Goal: Task Accomplishment & Management: Manage account settings

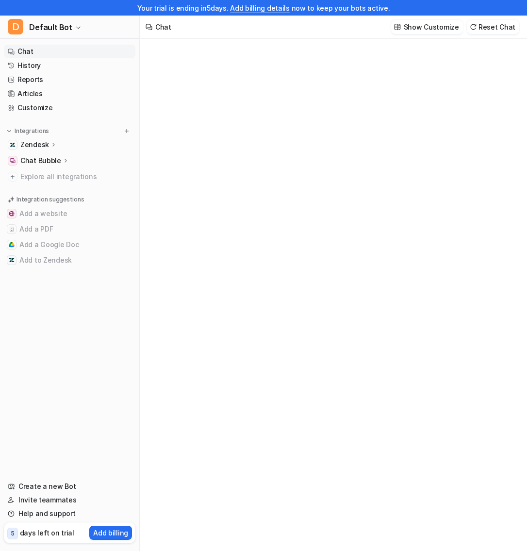
type textarea "**********"
click at [37, 160] on p "Chat Bubble" at bounding box center [40, 161] width 41 height 10
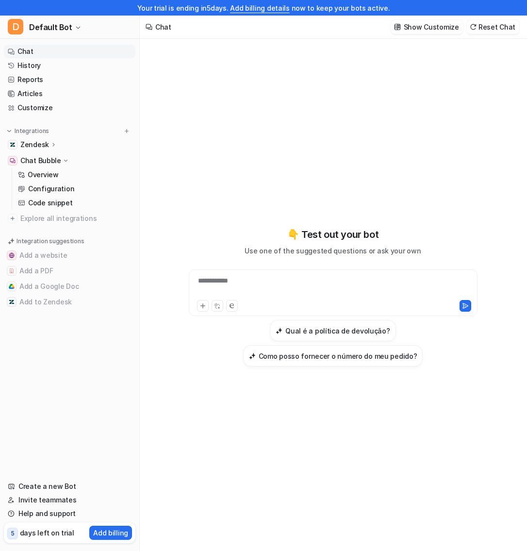
click at [41, 143] on p "Zendesk" at bounding box center [34, 145] width 29 height 10
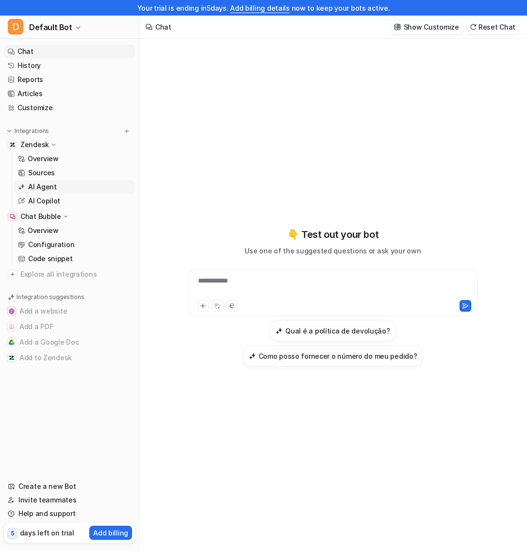
click at [50, 186] on p "AI Agent" at bounding box center [42, 187] width 29 height 10
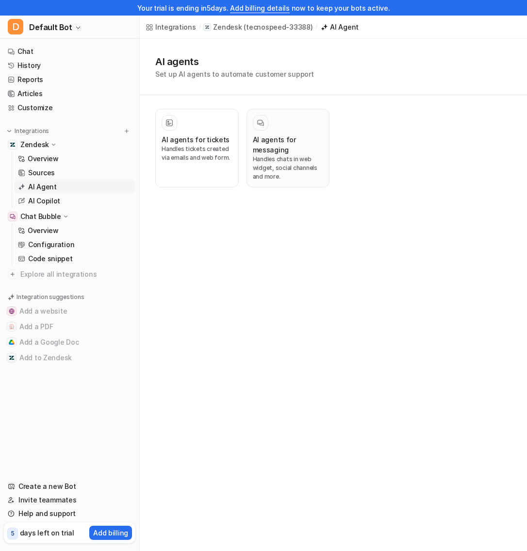
click at [251, 141] on button "AI agents for messaging Handles chats in web widget, social channels and more." at bounding box center [288, 148] width 83 height 79
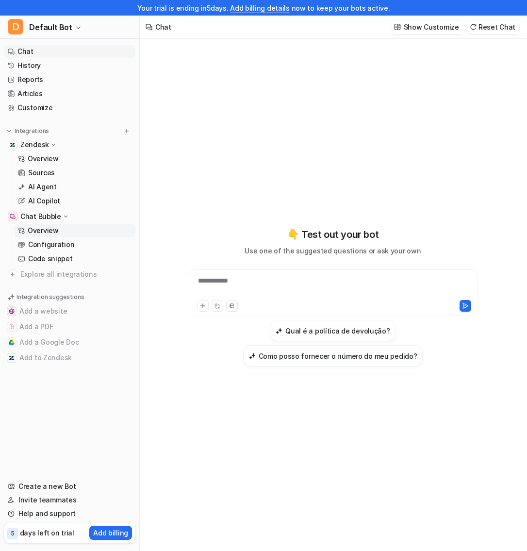
click at [58, 231] on link "Overview" at bounding box center [74, 231] width 121 height 14
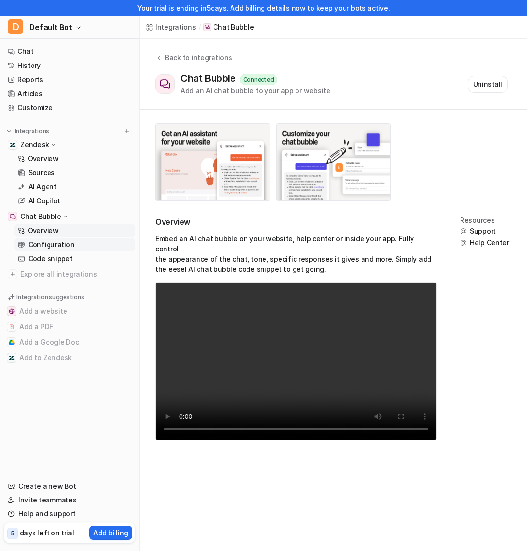
click at [53, 247] on p "Configuration" at bounding box center [51, 245] width 46 height 10
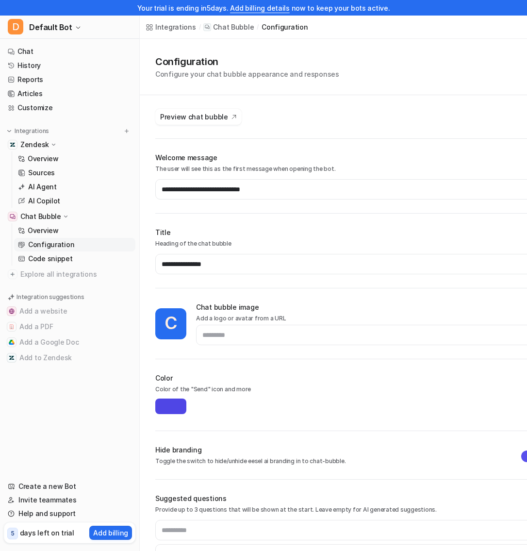
scroll to position [53, 0]
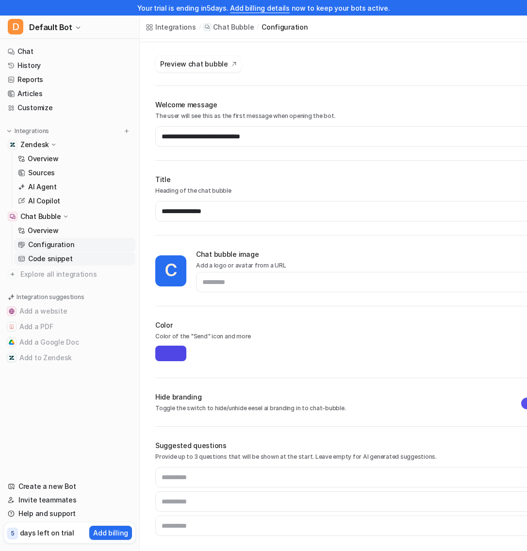
click at [45, 262] on p "Code snippet" at bounding box center [50, 259] width 45 height 10
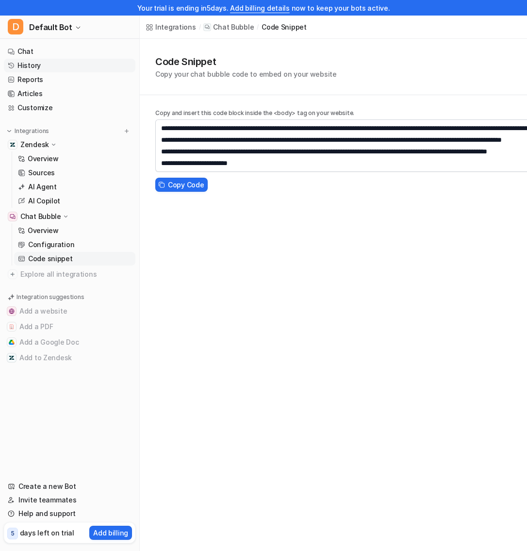
click at [65, 70] on link "History" at bounding box center [70, 66] width 132 height 14
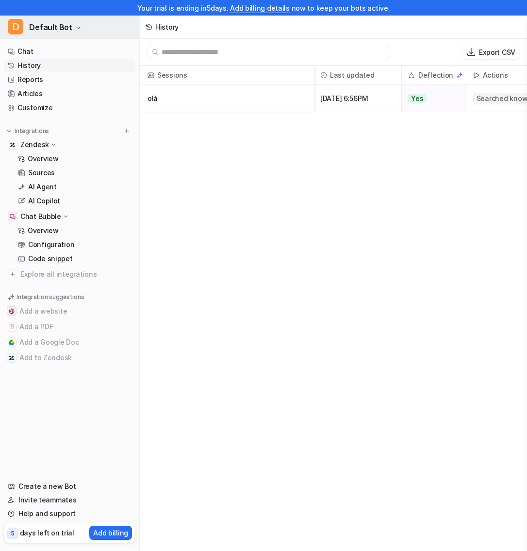
click at [65, 22] on span "Default Bot" at bounding box center [50, 27] width 43 height 14
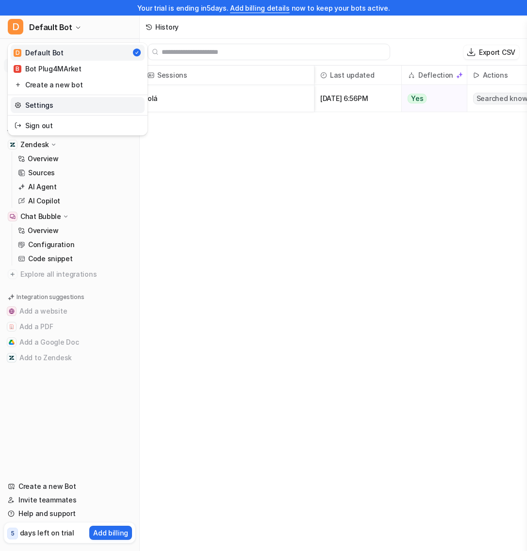
click at [39, 106] on link "Settings" at bounding box center [78, 105] width 134 height 16
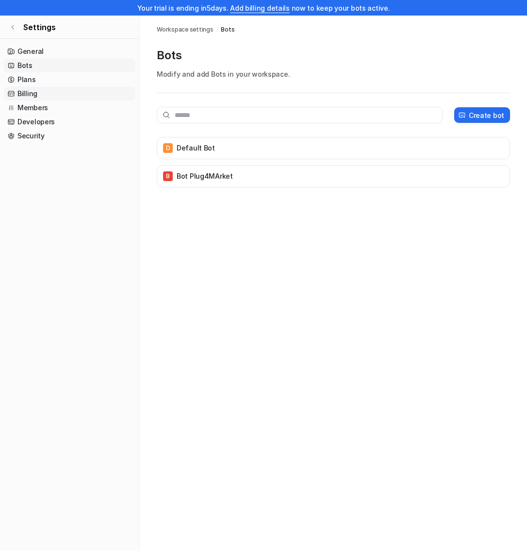
click at [59, 94] on link "Billing" at bounding box center [70, 94] width 132 height 14
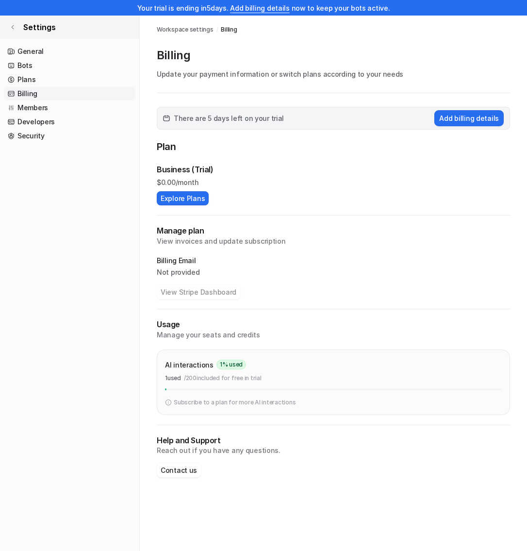
click at [10, 29] on icon at bounding box center [13, 27] width 6 height 6
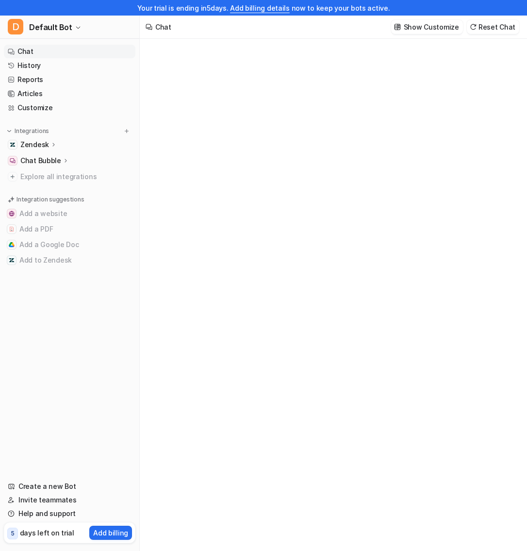
click at [41, 143] on p "Zendesk" at bounding box center [34, 145] width 29 height 10
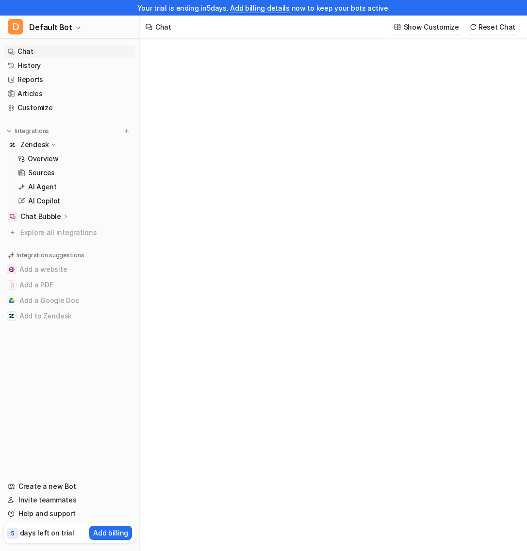
type textarea "**********"
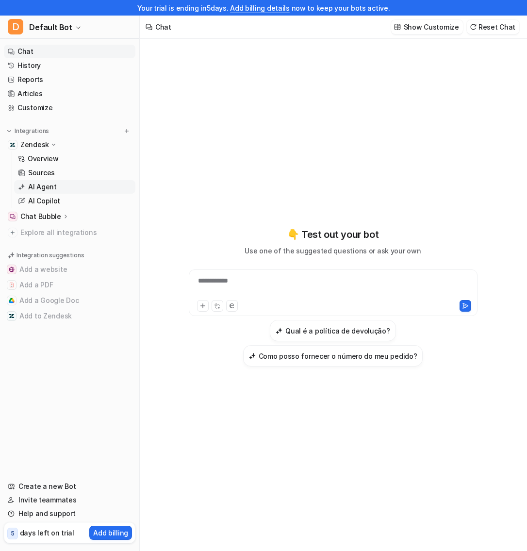
click at [45, 183] on p "AI Agent" at bounding box center [42, 187] width 29 height 10
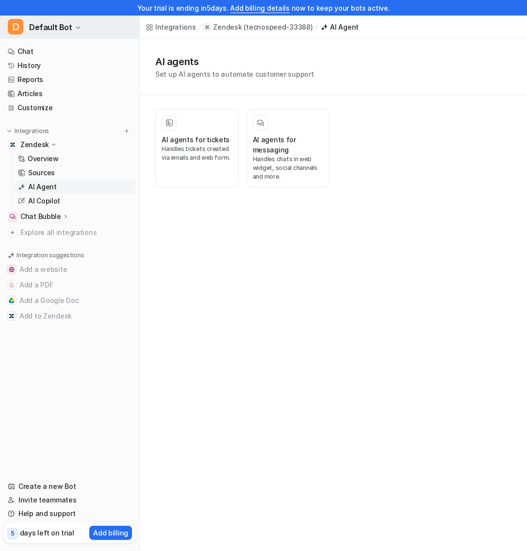
click at [77, 30] on button "D Default Bot" at bounding box center [69, 27] width 139 height 23
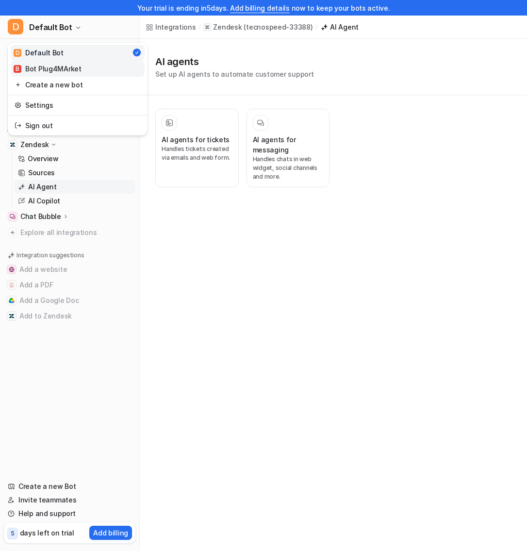
click at [96, 68] on link "B Bot Plug4MArket" at bounding box center [78, 69] width 134 height 16
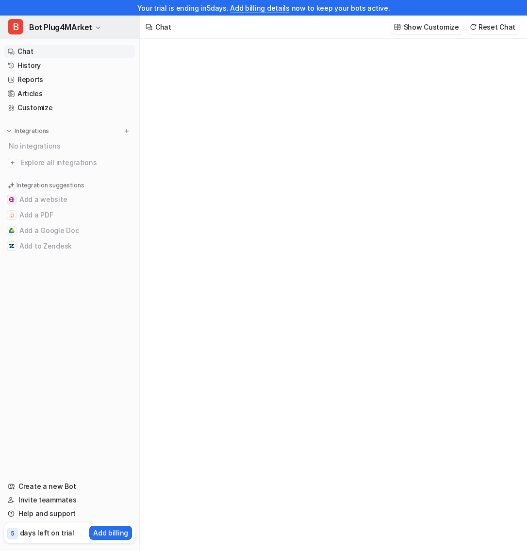
type textarea "**********"
click at [77, 31] on span "Bot Plug4MArket" at bounding box center [60, 27] width 63 height 14
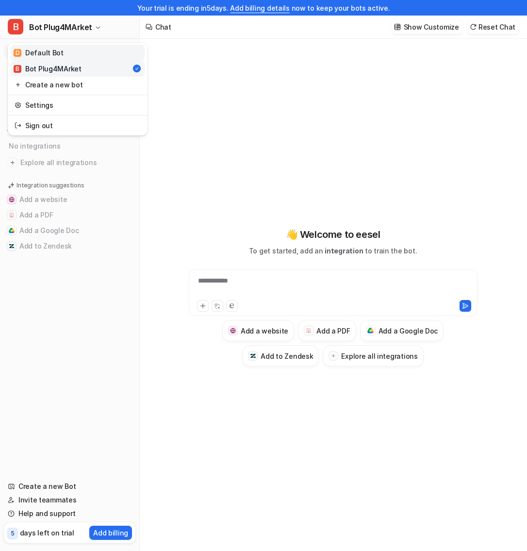
click at [74, 55] on link "D Default Bot" at bounding box center [78, 53] width 134 height 16
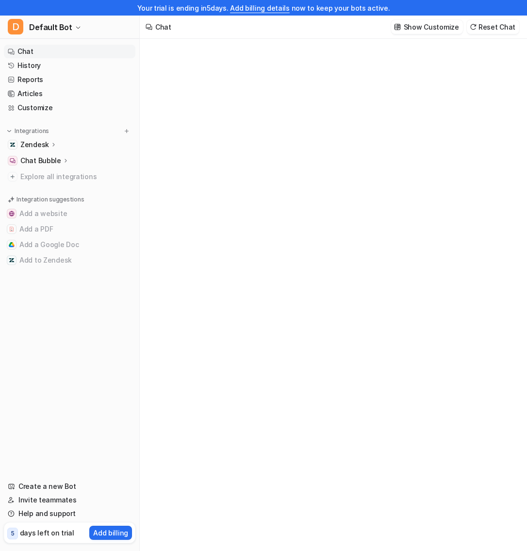
click at [46, 141] on p "Zendesk" at bounding box center [34, 145] width 29 height 10
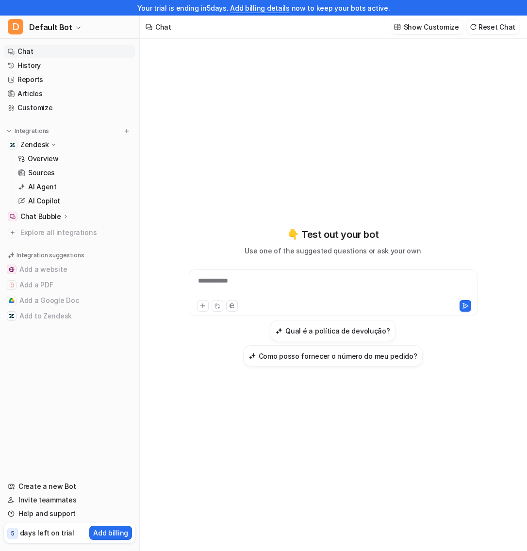
click at [47, 143] on div "Zendesk" at bounding box center [38, 145] width 37 height 10
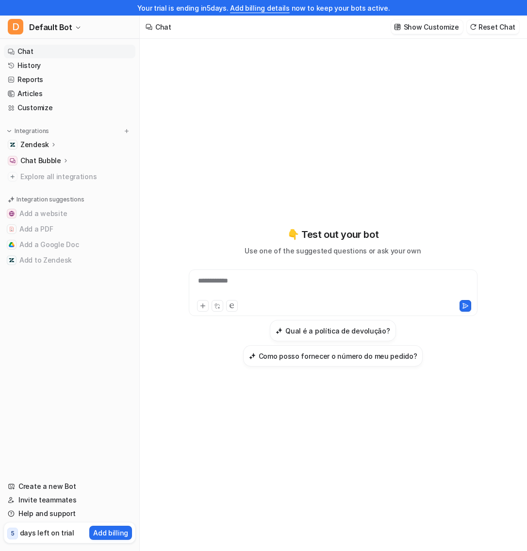
click at [47, 143] on div "Zendesk" at bounding box center [38, 145] width 37 height 10
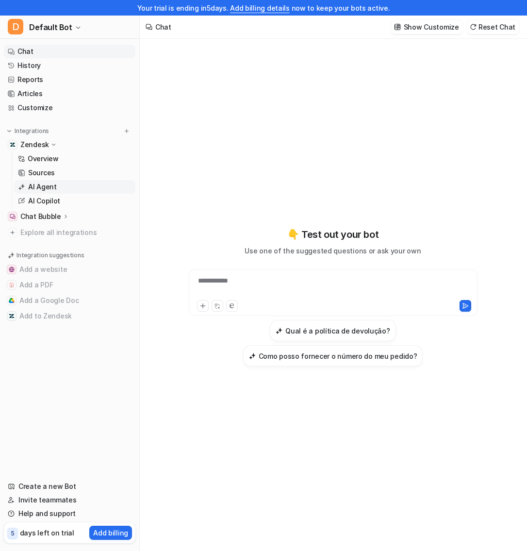
click at [49, 188] on p "AI Agent" at bounding box center [42, 187] width 29 height 10
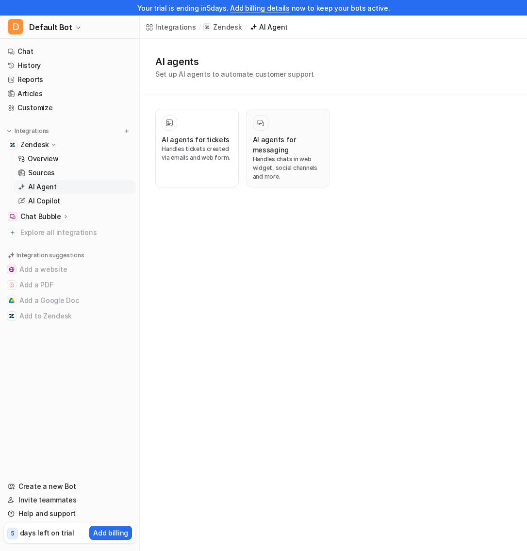
click at [277, 118] on div at bounding box center [288, 123] width 71 height 16
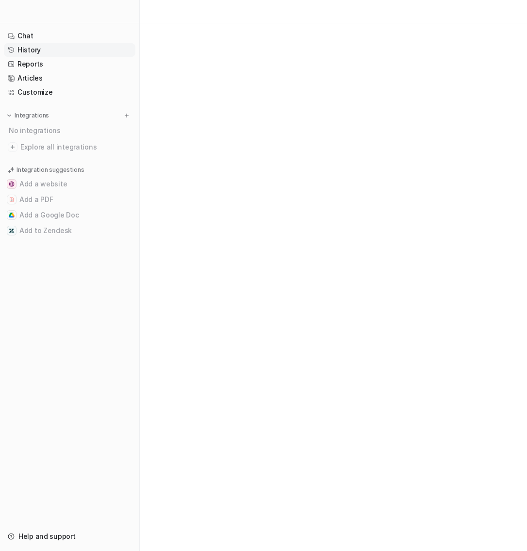
click at [33, 50] on link "History" at bounding box center [70, 50] width 132 height 14
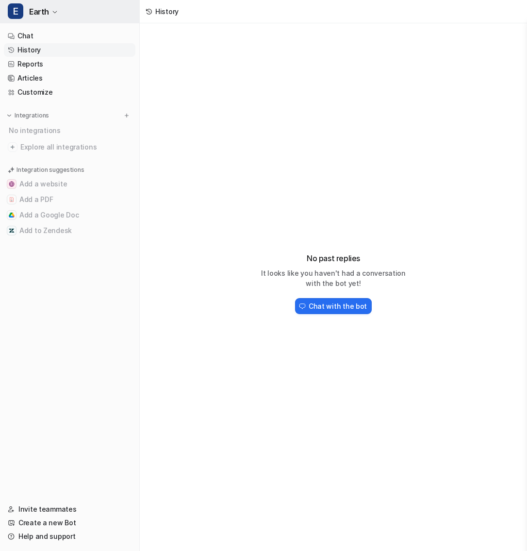
click at [49, 7] on button "E Earth" at bounding box center [69, 11] width 139 height 23
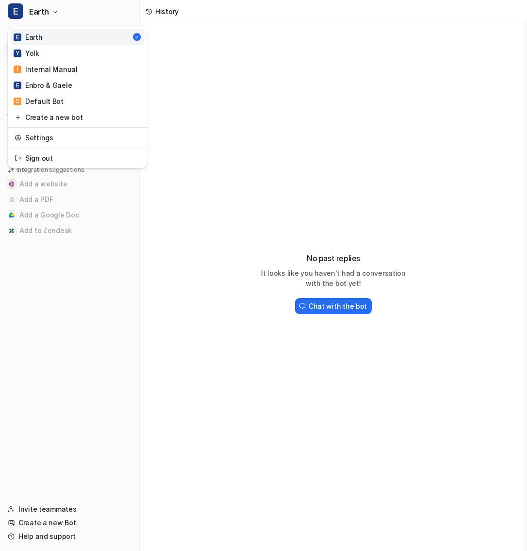
click at [196, 41] on div "E Earth E Earth Y Yolk I Internal Manual E Enbro & Gaele D Default Bot Create a…" at bounding box center [263, 275] width 527 height 551
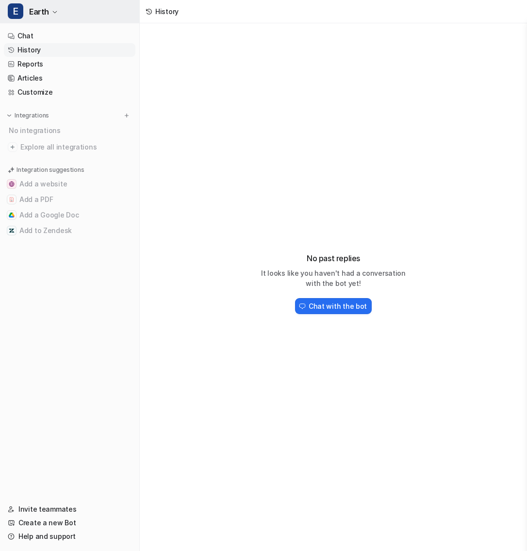
click at [50, 15] on button "E Earth" at bounding box center [69, 11] width 139 height 23
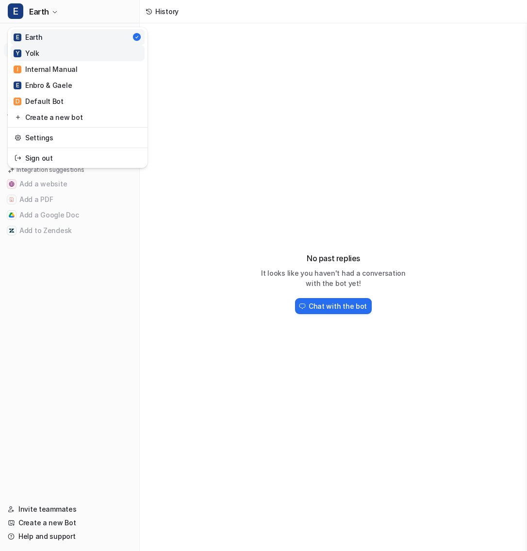
click at [55, 55] on link "Y Yolk" at bounding box center [78, 53] width 134 height 16
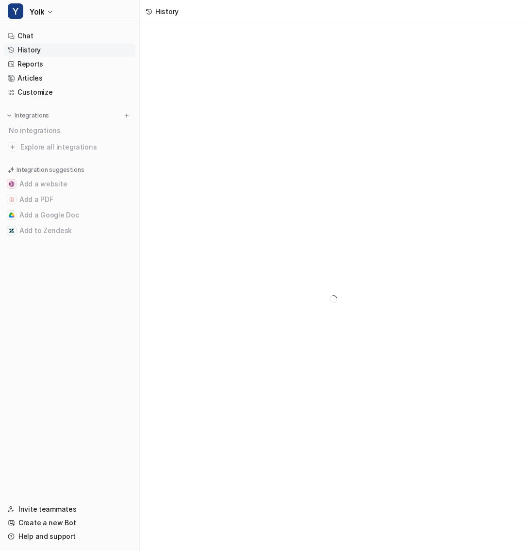
click at [53, 53] on link "History" at bounding box center [70, 50] width 132 height 14
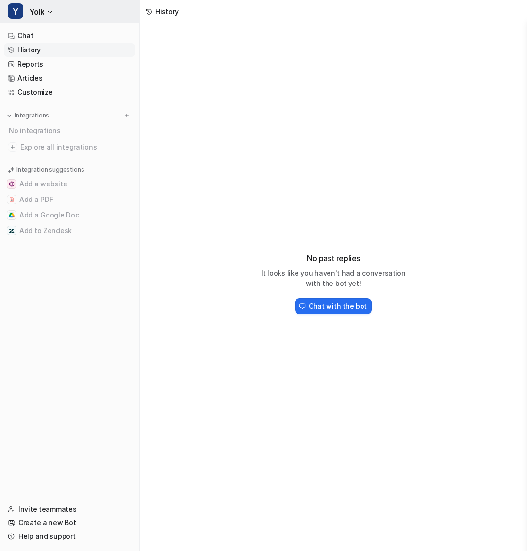
click at [52, 8] on button "Y Yolk" at bounding box center [69, 11] width 139 height 23
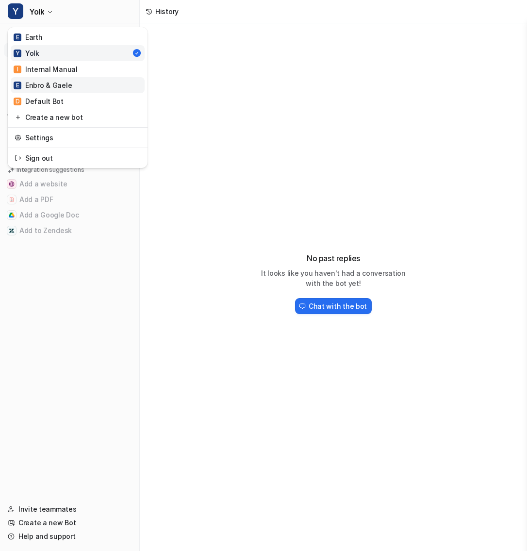
click at [60, 79] on link "E Enbro & Gaele" at bounding box center [78, 85] width 134 height 16
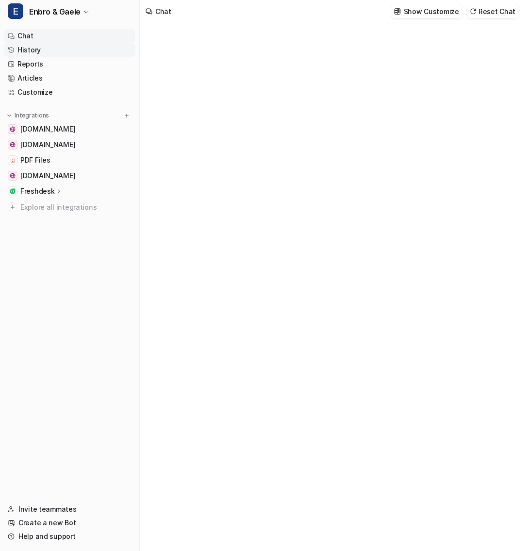
type textarea "**********"
click at [32, 47] on link "History" at bounding box center [70, 50] width 132 height 14
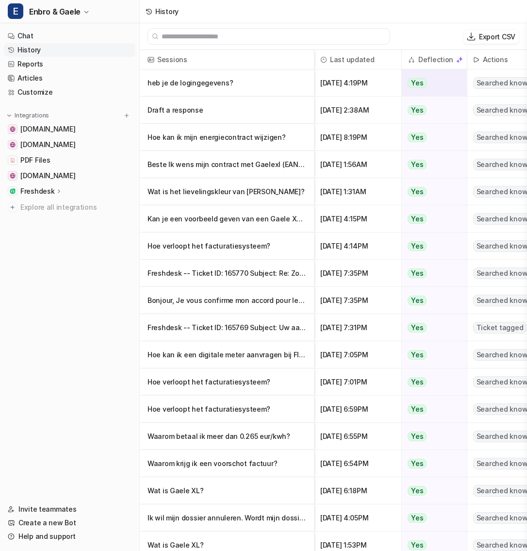
click at [222, 82] on p "heb je de logingegevens?" at bounding box center [227, 82] width 159 height 27
click at [217, 113] on p "Draft a response" at bounding box center [227, 110] width 159 height 27
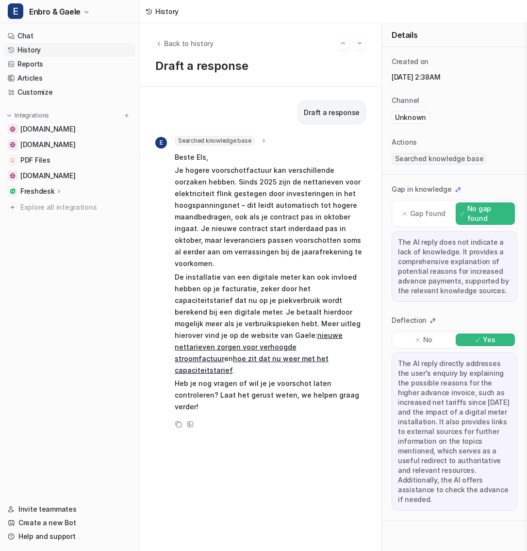
click at [204, 235] on p "Je hogere voorschotfactuur kan verschillende oorzaken hebben. Sinds 2025 zijn d…" at bounding box center [270, 217] width 191 height 105
click at [65, 11] on span "Enbro & Gaele" at bounding box center [54, 12] width 51 height 14
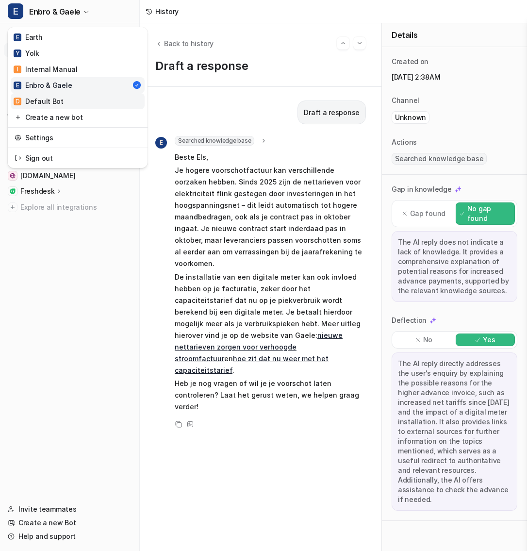
click at [82, 98] on link "D Default Bot" at bounding box center [78, 101] width 134 height 16
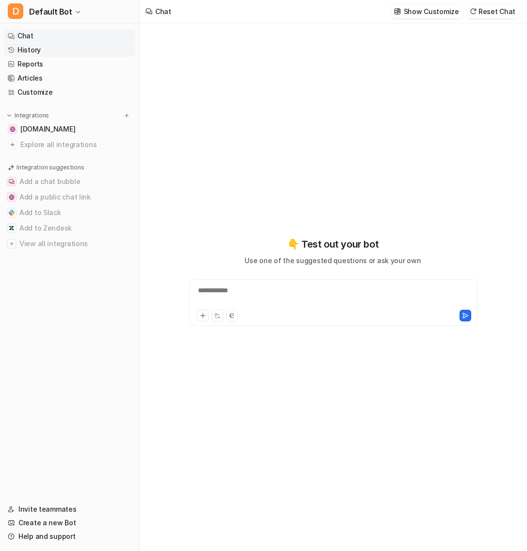
click at [71, 52] on link "History" at bounding box center [70, 50] width 132 height 14
type textarea "**********"
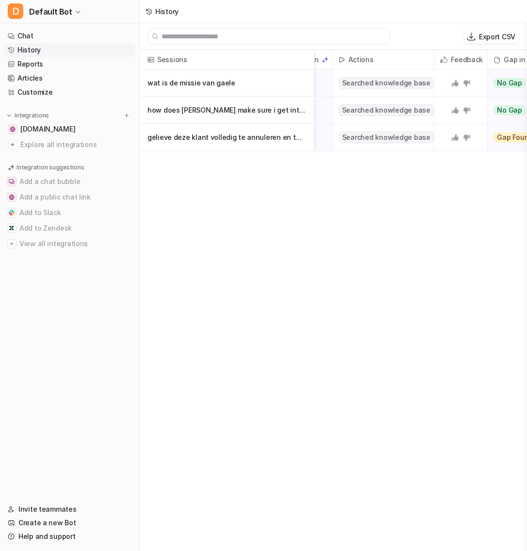
scroll to position [0, 157]
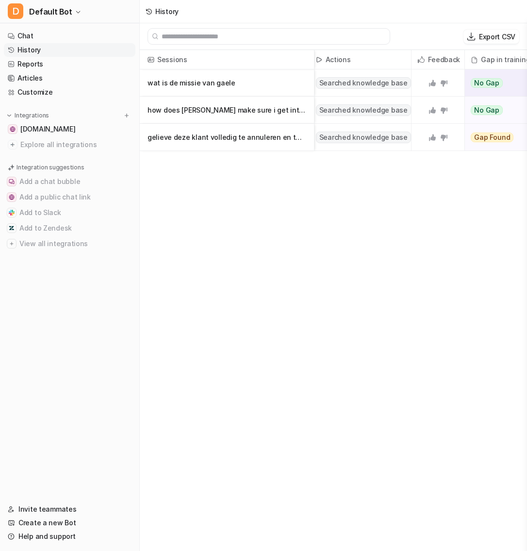
click at [254, 90] on p "wat is de missie van gaele" at bounding box center [227, 82] width 159 height 27
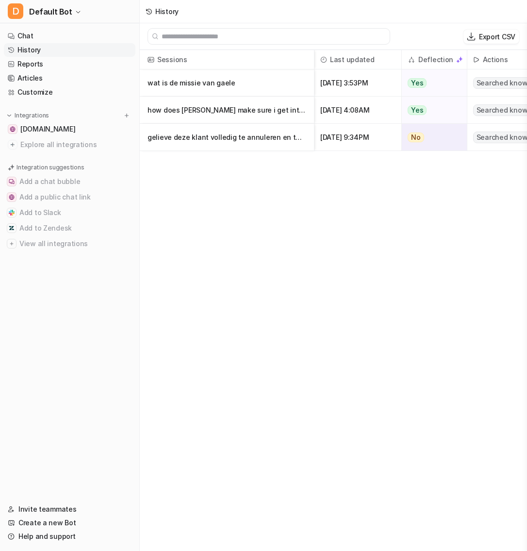
click at [165, 138] on p "gelieve deze klant volledig te annuleren en te verwijderen aub, ik moet een cont" at bounding box center [227, 137] width 159 height 27
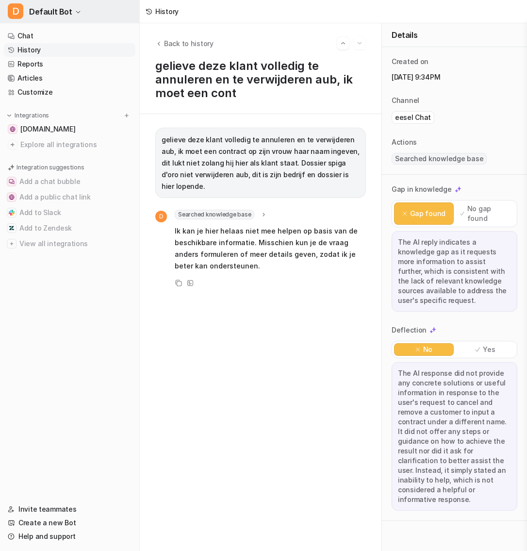
click at [38, 11] on span "Default Bot" at bounding box center [50, 12] width 43 height 14
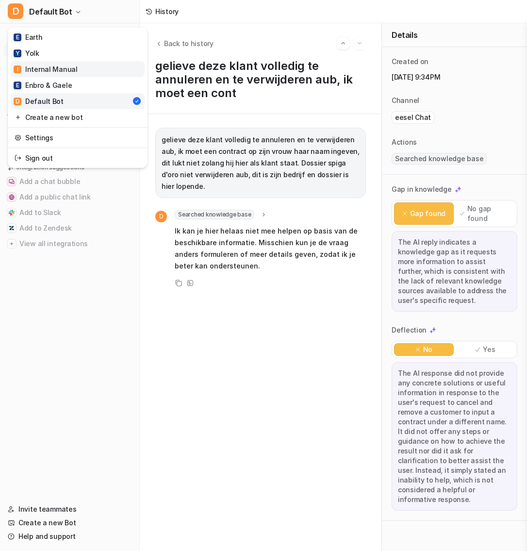
click at [52, 63] on link "I Internal Manual" at bounding box center [78, 69] width 134 height 16
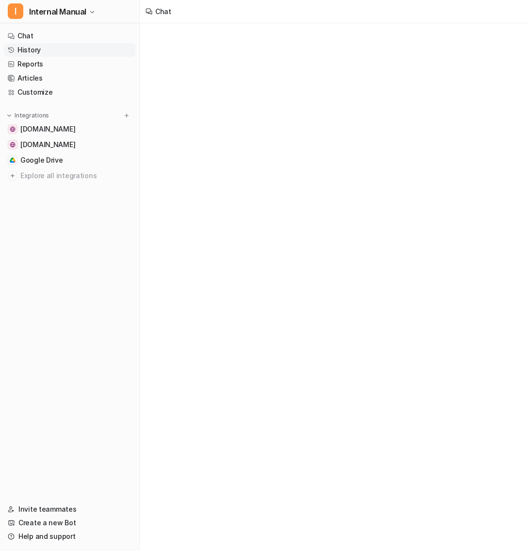
click at [49, 53] on link "History" at bounding box center [70, 50] width 132 height 14
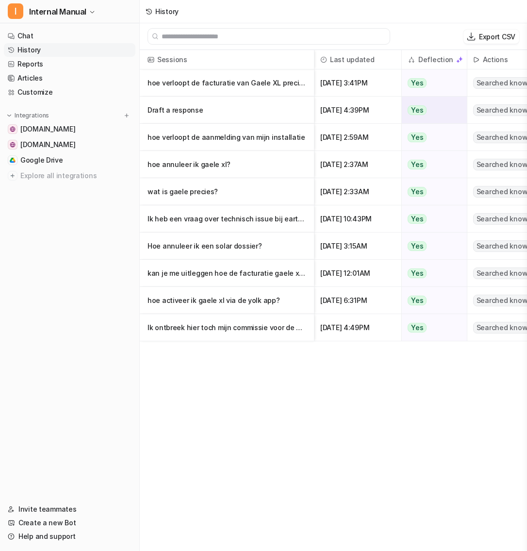
click at [250, 110] on p "Draft a response" at bounding box center [227, 110] width 159 height 27
click at [86, 33] on link "Chat" at bounding box center [70, 36] width 132 height 14
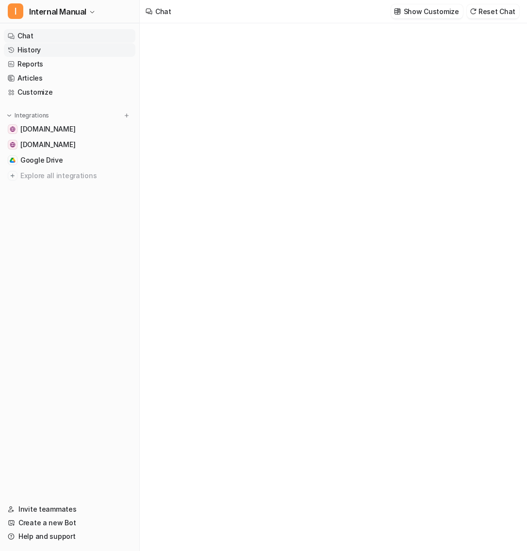
type textarea "**********"
click at [84, 48] on link "History" at bounding box center [70, 50] width 132 height 14
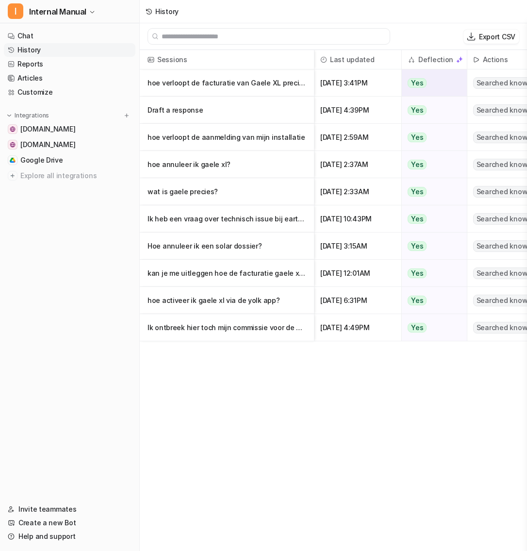
click at [226, 81] on p "hoe verloopt de facturatie van Gaele XL precies (uitleg begrijpbaar voor klant)?" at bounding box center [227, 82] width 159 height 27
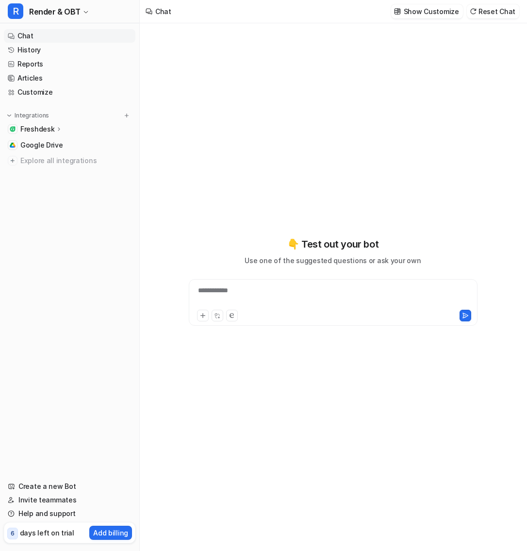
type textarea "**********"
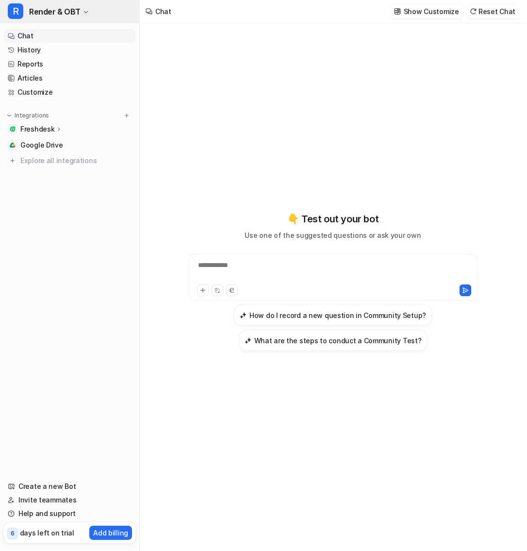
click at [71, 7] on span "Render & OBT" at bounding box center [54, 12] width 51 height 14
click at [46, 142] on span "Google Drive" at bounding box center [41, 145] width 43 height 10
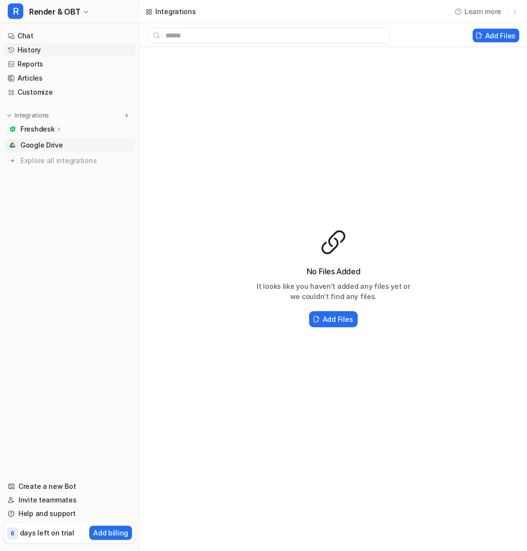
click at [62, 49] on link "History" at bounding box center [70, 50] width 132 height 14
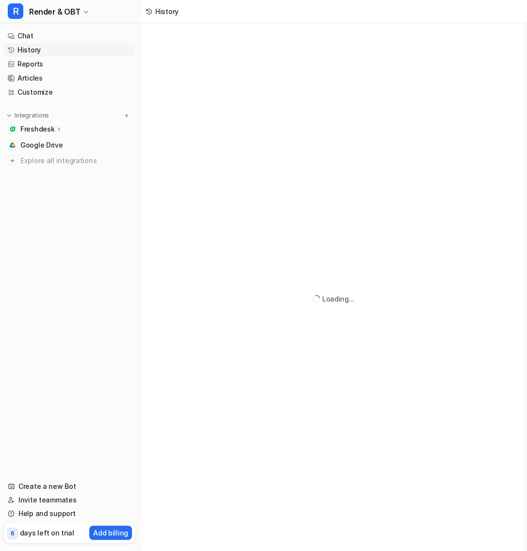
click at [62, 49] on link "History" at bounding box center [70, 50] width 132 height 14
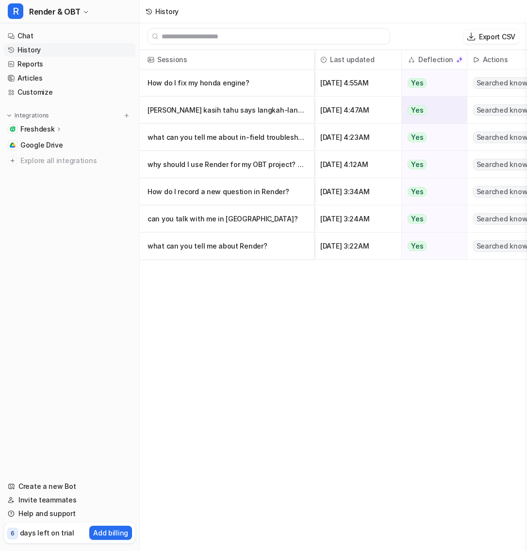
click at [289, 113] on p "Sila kasih tahu says langkah-langkah ini dalam bahasa Melayu." at bounding box center [227, 110] width 159 height 27
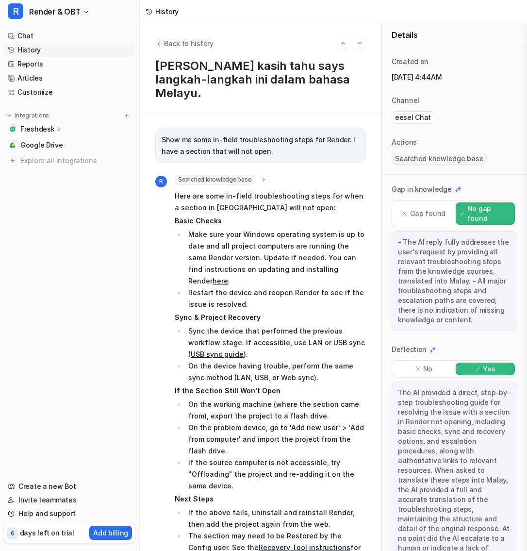
click at [161, 44] on icon "Back to history" at bounding box center [158, 43] width 7 height 7
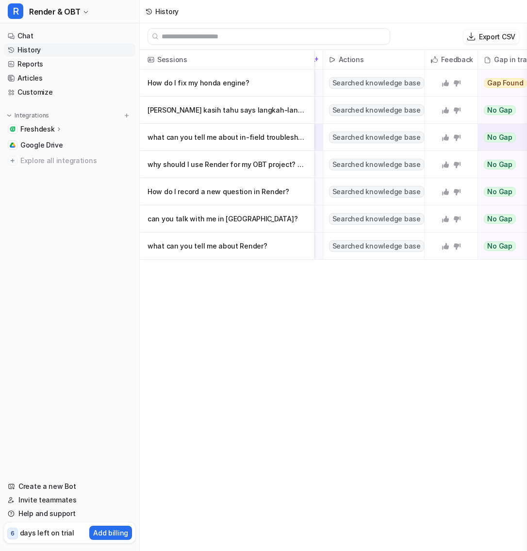
scroll to position [0, 231]
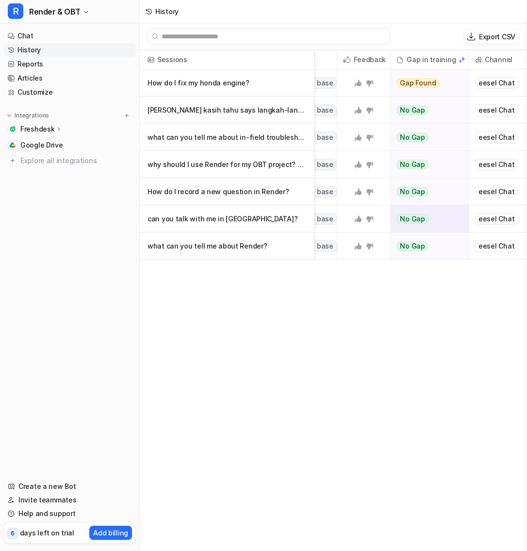
click at [276, 220] on p "can you talk with me in indonesian?" at bounding box center [227, 218] width 159 height 27
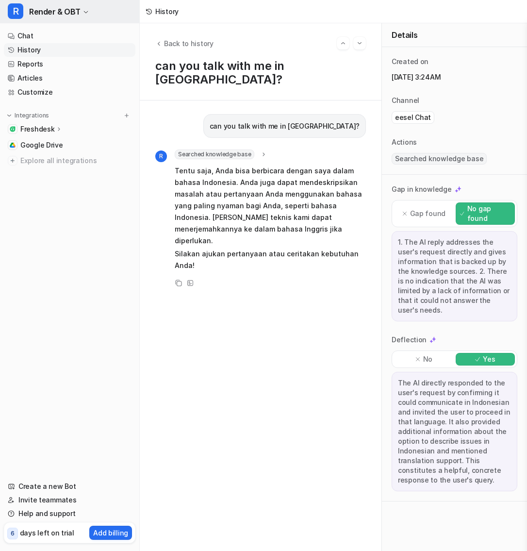
click at [69, 5] on span "Render & OBT" at bounding box center [54, 12] width 51 height 14
click at [53, 149] on span "Google Drive" at bounding box center [41, 145] width 43 height 10
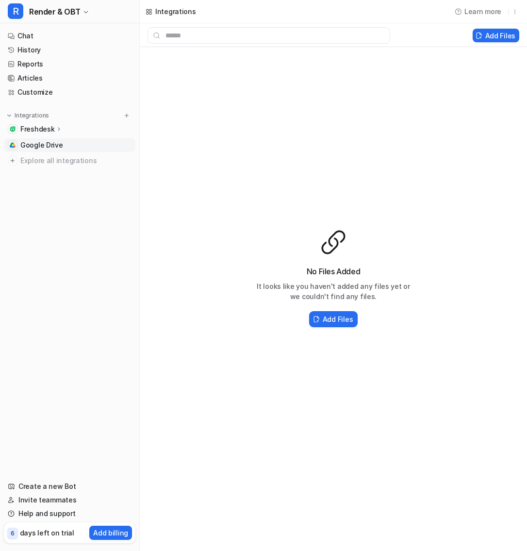
click at [54, 146] on span "Google Drive" at bounding box center [41, 145] width 43 height 10
click at [326, 322] on h2 "Add Files" at bounding box center [338, 319] width 30 height 10
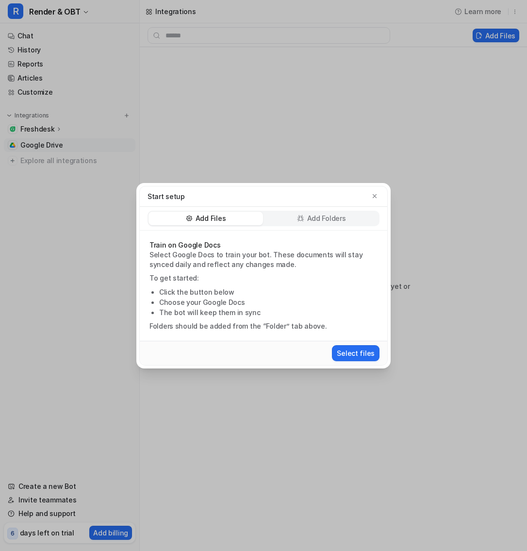
click at [332, 215] on p "Add Folders" at bounding box center [326, 219] width 39 height 10
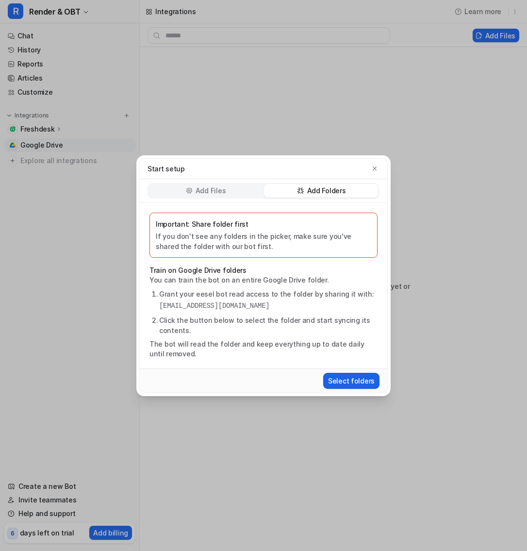
click at [350, 385] on button "Select folders" at bounding box center [351, 381] width 56 height 16
click at [374, 169] on icon "button" at bounding box center [375, 168] width 4 height 4
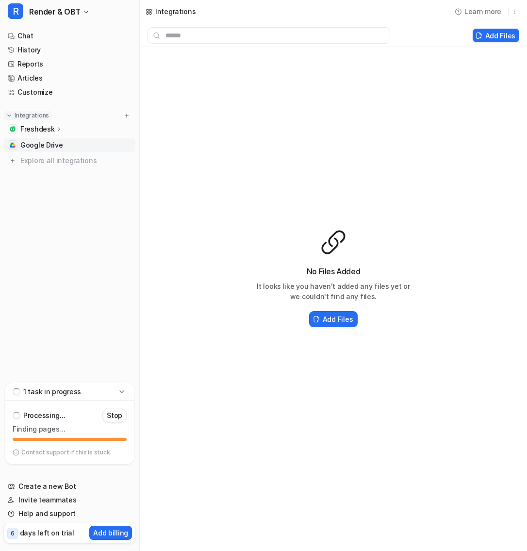
click at [43, 115] on p "Integrations" at bounding box center [32, 116] width 34 height 8
click at [133, 114] on div "Integrations Freshdesk Overview Sources AI Agent AI Copilot Google Drive Explor…" at bounding box center [70, 117] width 132 height 12
click at [131, 114] on button at bounding box center [127, 116] width 10 height 10
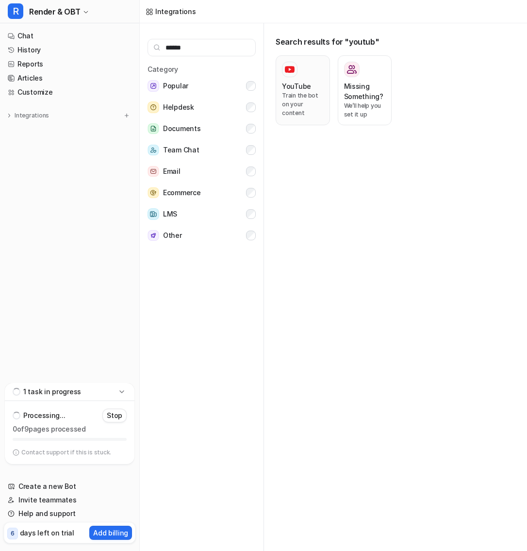
type input "******"
click at [301, 95] on p "Train the bot on your content" at bounding box center [303, 104] width 42 height 26
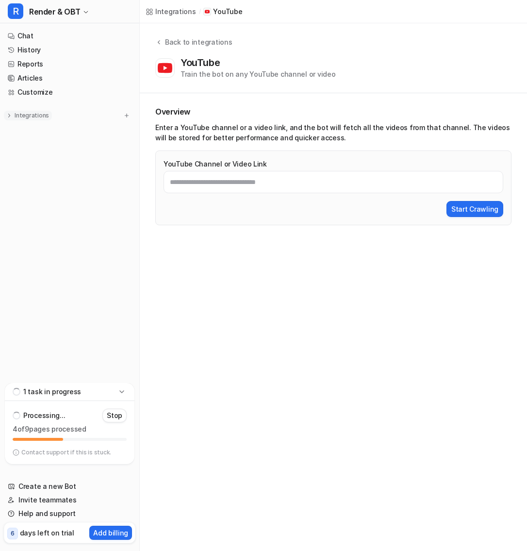
click at [33, 112] on p "Integrations" at bounding box center [32, 116] width 34 height 8
click at [39, 149] on span "Google Drive" at bounding box center [41, 145] width 43 height 10
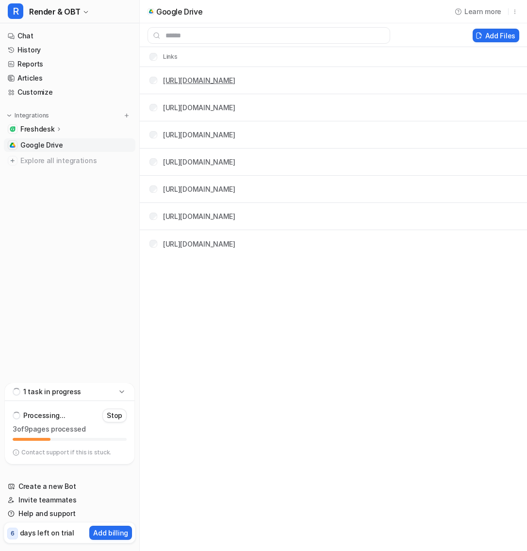
click at [235, 82] on link "[URL][DOMAIN_NAME]" at bounding box center [199, 80] width 72 height 8
click at [235, 110] on link "[URL][DOMAIN_NAME]" at bounding box center [199, 107] width 72 height 8
click at [218, 188] on link "https://docs.google.com/.../edit" at bounding box center [199, 189] width 72 height 8
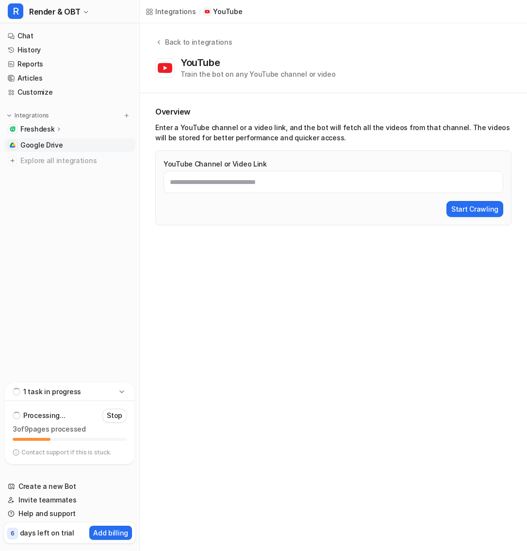
click at [58, 144] on span "Google Drive" at bounding box center [41, 145] width 43 height 10
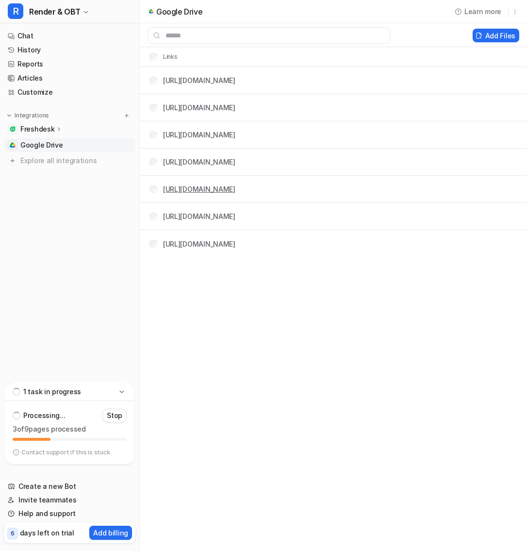
click at [235, 189] on link "https://docs.google.com/.../edit" at bounding box center [199, 189] width 72 height 8
click at [221, 213] on link "https://docs.google.com/document/d/1hmQLRRl8w09eA3lMZbtP84o6JtPztEWXMgVVqgNQkkc…" at bounding box center [199, 216] width 72 height 8
click at [31, 88] on link "Customize" at bounding box center [70, 92] width 132 height 14
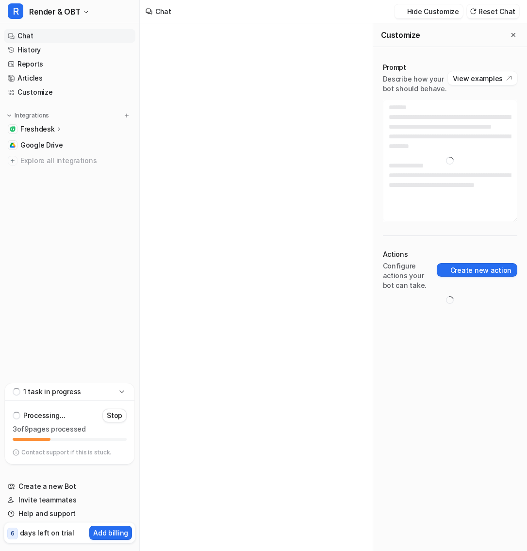
type textarea "**********"
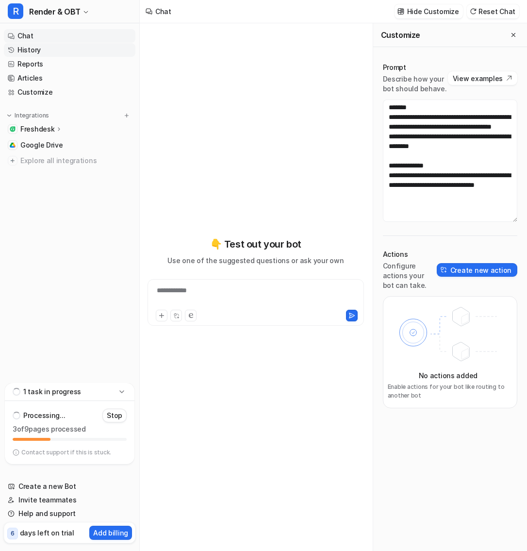
click at [45, 50] on link "History" at bounding box center [70, 50] width 132 height 14
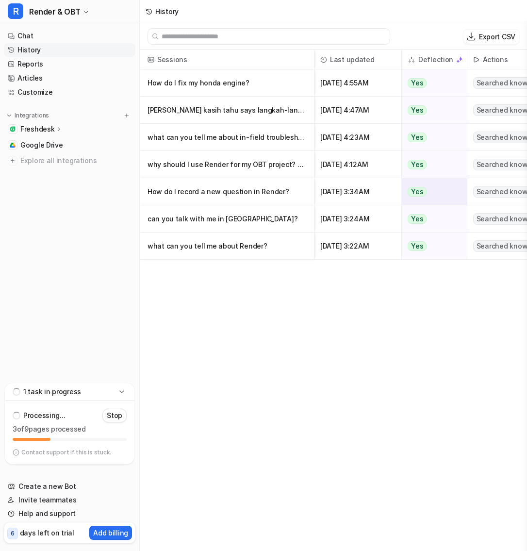
click at [242, 188] on p "How do I record a new question in Render?" at bounding box center [227, 191] width 159 height 27
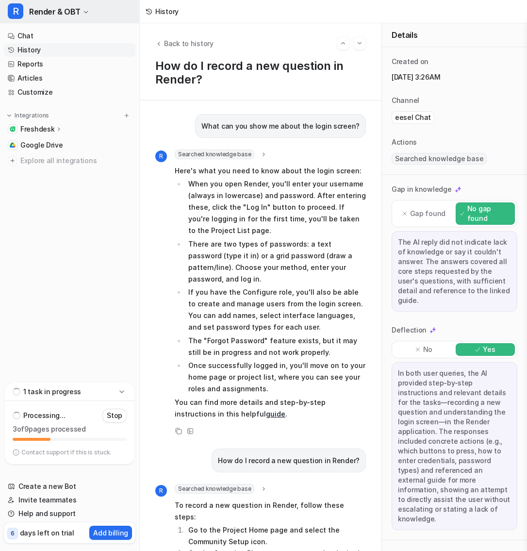
click at [80, 9] on button "R Render & OBT" at bounding box center [69, 11] width 139 height 23
click at [33, 65] on link "Reports" at bounding box center [70, 64] width 132 height 14
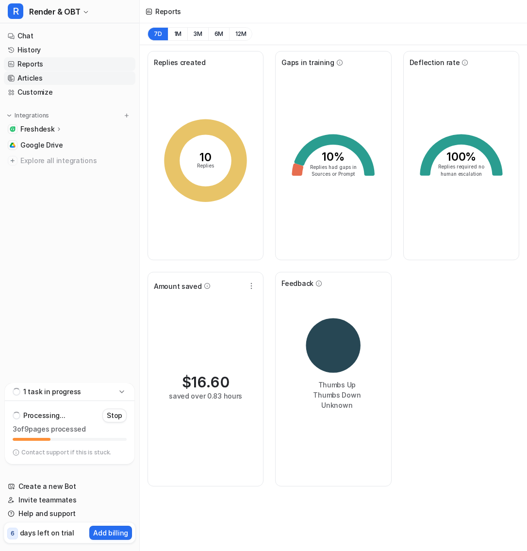
click at [38, 78] on link "Articles" at bounding box center [70, 78] width 132 height 14
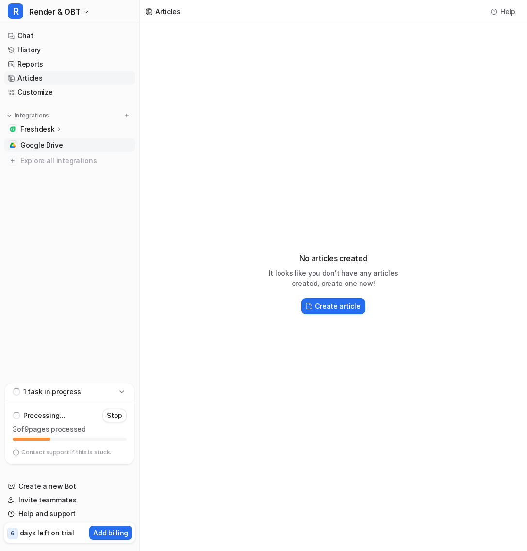
click at [45, 144] on span "Google Drive" at bounding box center [41, 145] width 43 height 10
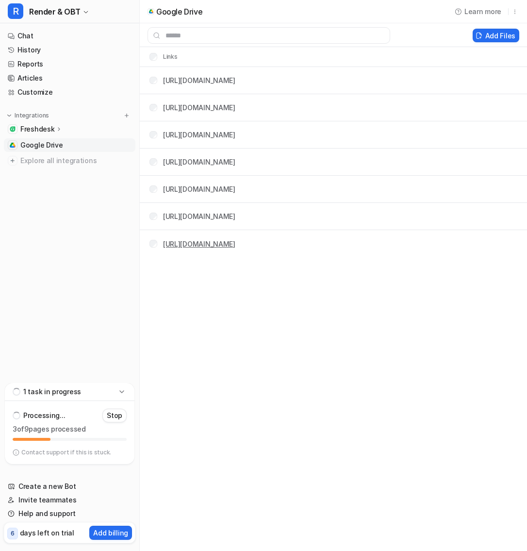
click at [235, 240] on link "https://docs.google.com/document/d/1iQIybd1hvN2vkUzzsMqdygAGTmHJ7U_tOY0I7VsFNfY…" at bounding box center [199, 244] width 72 height 8
click at [220, 83] on link "https://drive.google.com/drive/folders/1XB_6LNUTpcmR-JGncduUrXc2xoNqsI2L" at bounding box center [199, 80] width 72 height 8
click at [235, 108] on link "https://docs.google.com/document/d/1xBUbI8SAsvJqMGrWo2fsbwVHKnnTvx_FSPpSK4w3c4o…" at bounding box center [199, 107] width 72 height 8
click at [30, 417] on p "Processing..." at bounding box center [44, 416] width 42 height 10
click at [235, 79] on link "https://drive.google.com/drive/folders/1XB_6LNUTpcmR-JGncduUrXc2xoNqsI2L" at bounding box center [199, 80] width 72 height 8
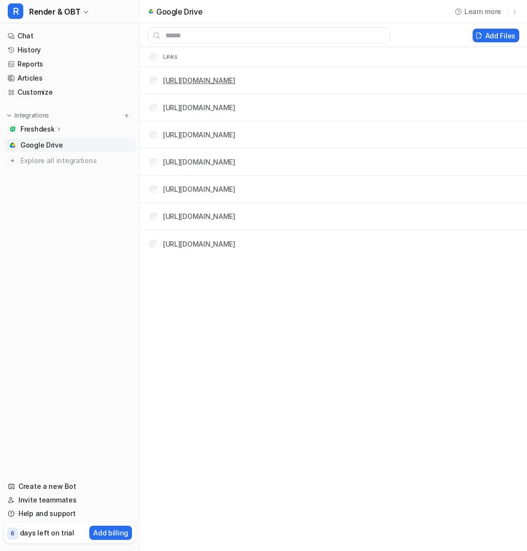
click at [0, 0] on div "R Render & OBT Chat History Reports Articles Customize Integrations Freshdesk O…" at bounding box center [263, 275] width 527 height 551
click at [86, 32] on link "Chat" at bounding box center [70, 36] width 132 height 14
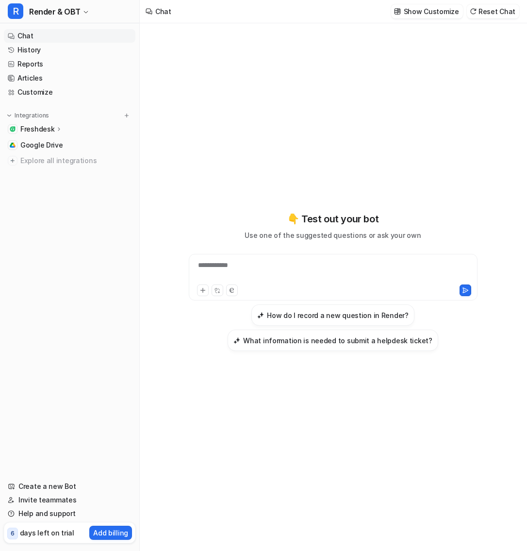
click at [269, 284] on div at bounding box center [265, 290] width 137 height 12
click at [269, 270] on div "**********" at bounding box center [333, 271] width 284 height 22
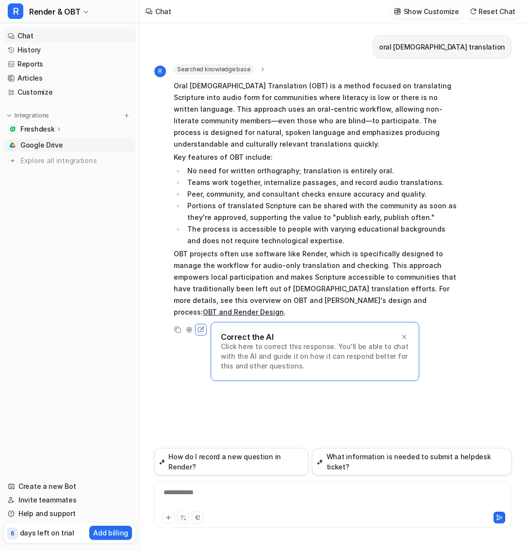
click at [38, 146] on span "Google Drive" at bounding box center [41, 145] width 43 height 10
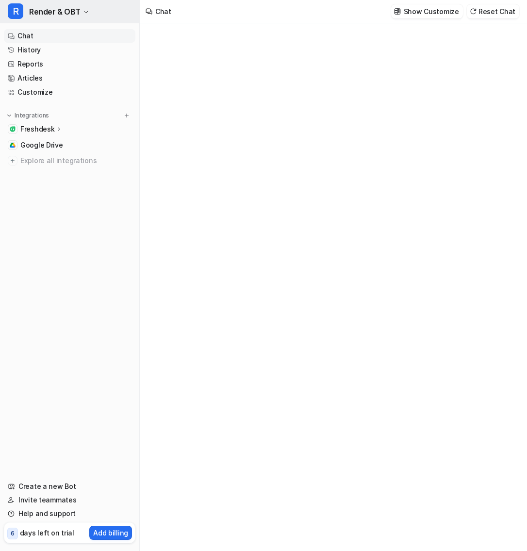
type textarea "**********"
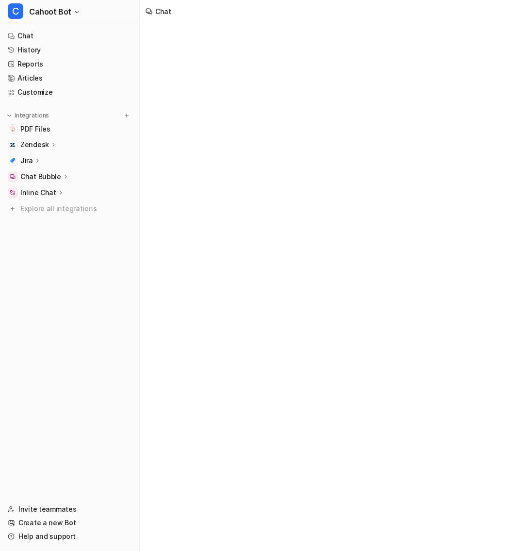
click at [47, 143] on p "Zendesk" at bounding box center [34, 145] width 29 height 10
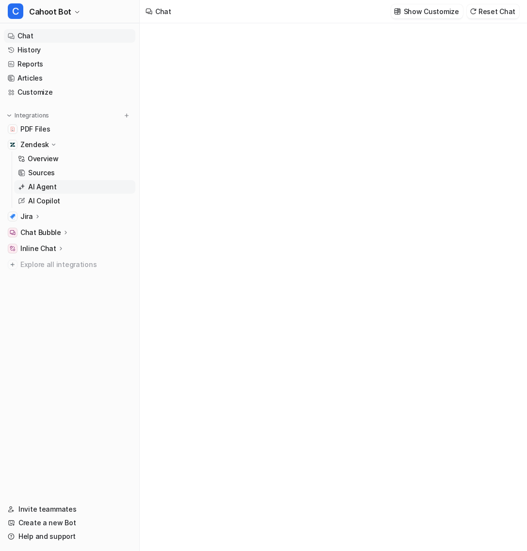
type textarea "**********"
click at [59, 183] on link "AI Agent" at bounding box center [74, 187] width 121 height 14
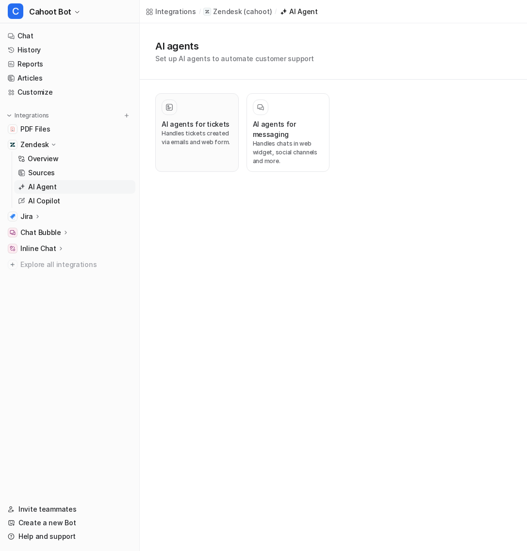
click at [216, 146] on p "Handles tickets created via emails and web form." at bounding box center [197, 137] width 71 height 17
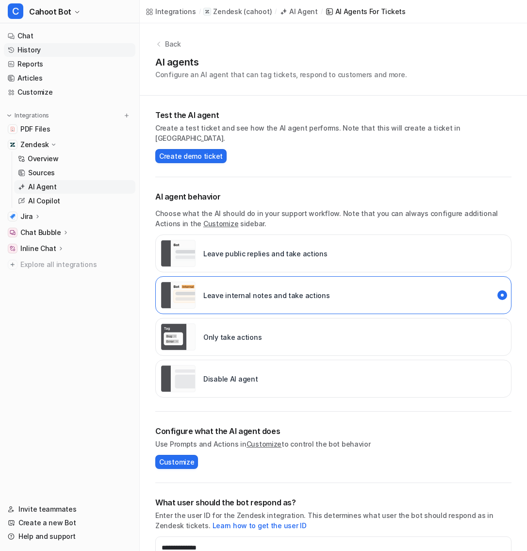
click at [31, 51] on link "History" at bounding box center [70, 50] width 132 height 14
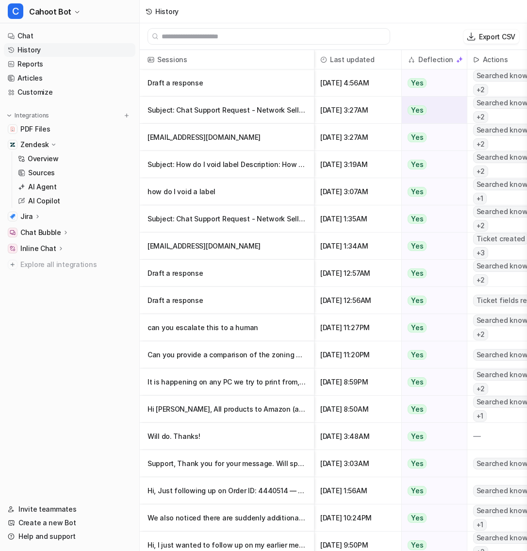
click at [228, 111] on p "Subject: Chat Support Request - Network Seller - Wants to speak with someone De" at bounding box center [227, 110] width 159 height 27
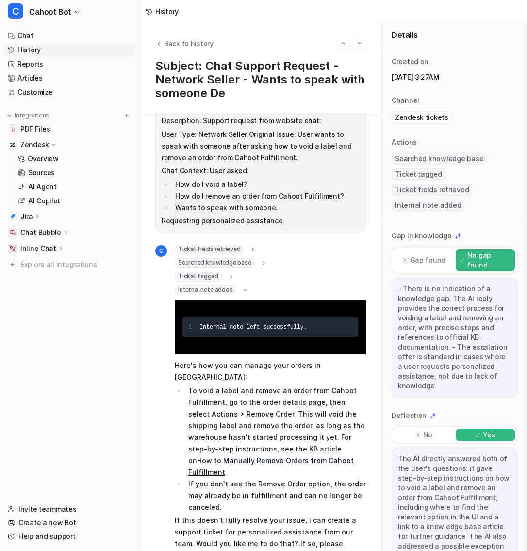
scroll to position [55, 0]
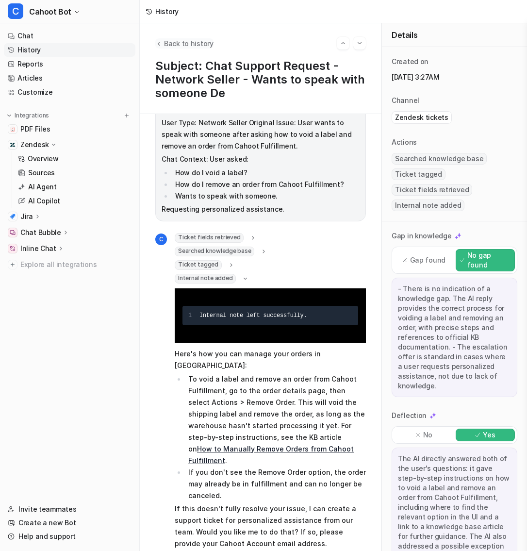
click at [170, 41] on span "Back to history" at bounding box center [188, 43] width 49 height 10
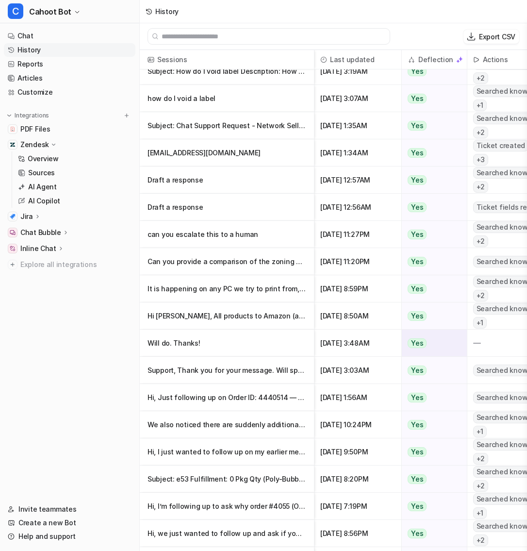
scroll to position [129, 0]
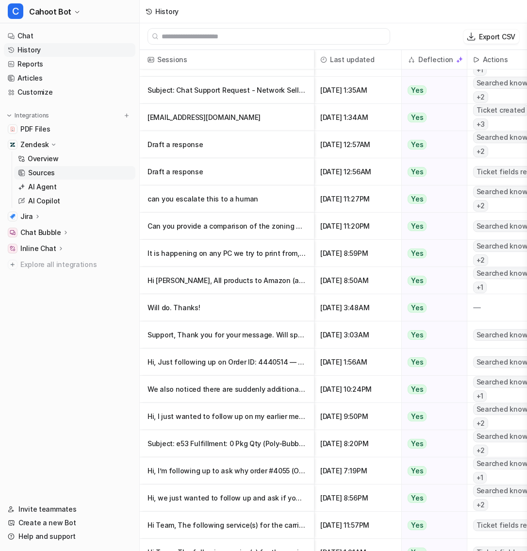
click at [40, 173] on p "Sources" at bounding box center [41, 173] width 27 height 10
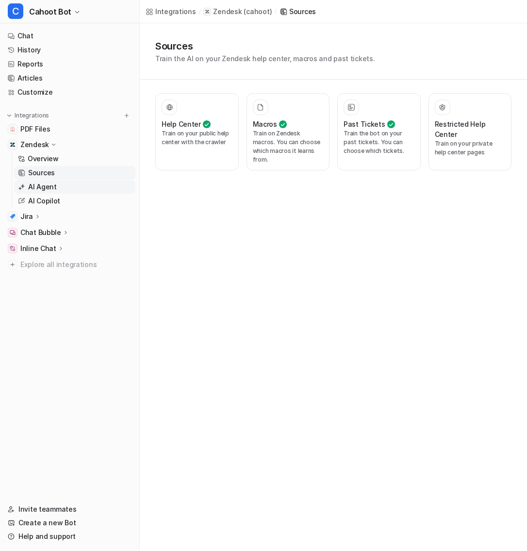
click at [51, 184] on p "AI Agent" at bounding box center [42, 187] width 29 height 10
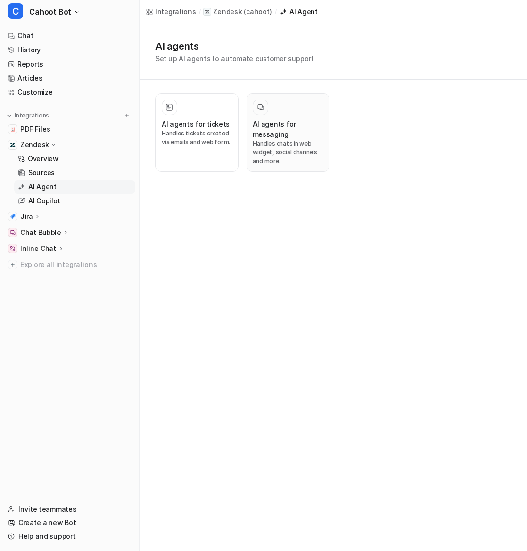
click at [277, 124] on h3 "AI agents for messaging" at bounding box center [288, 129] width 71 height 20
click at [168, 124] on h3 "AI agents for tickets" at bounding box center [196, 124] width 68 height 10
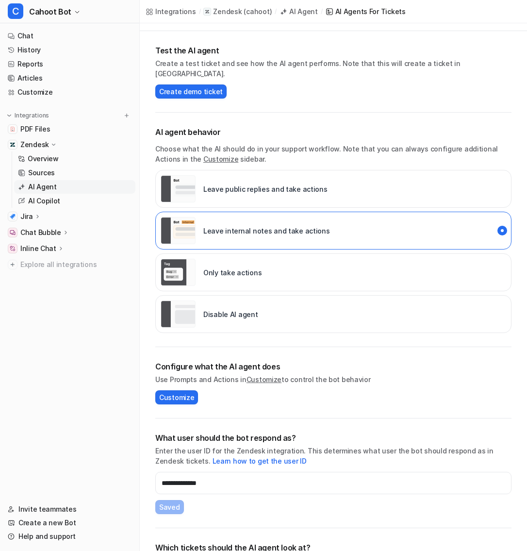
scroll to position [100, 0]
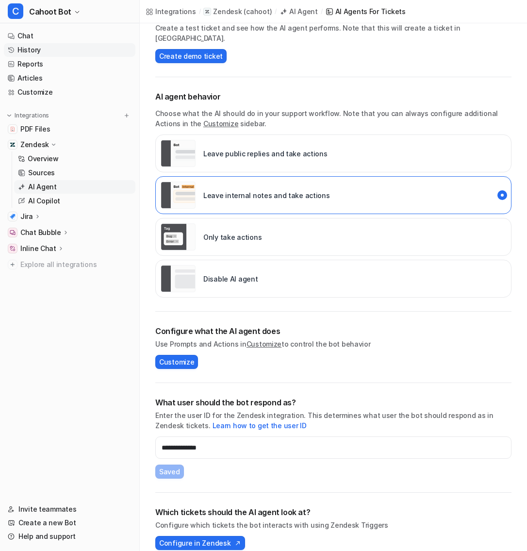
click at [49, 50] on link "History" at bounding box center [70, 50] width 132 height 14
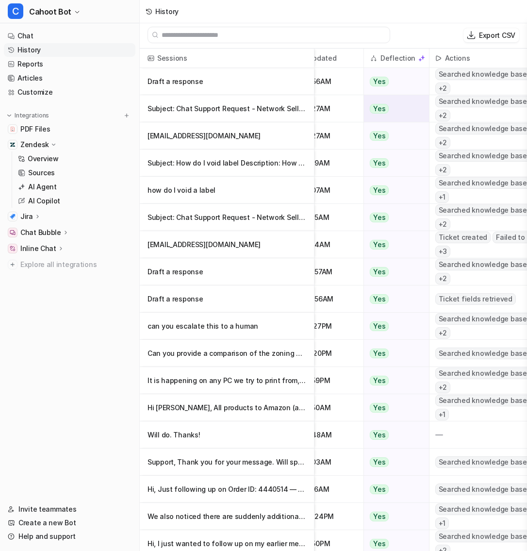
scroll to position [1, 0]
click at [258, 106] on p "Subject: Chat Support Request - Network Seller - Wants to speak with someone De" at bounding box center [227, 108] width 159 height 27
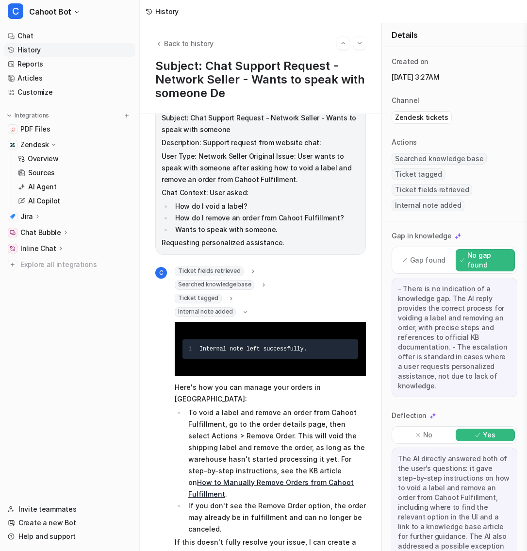
scroll to position [9, 0]
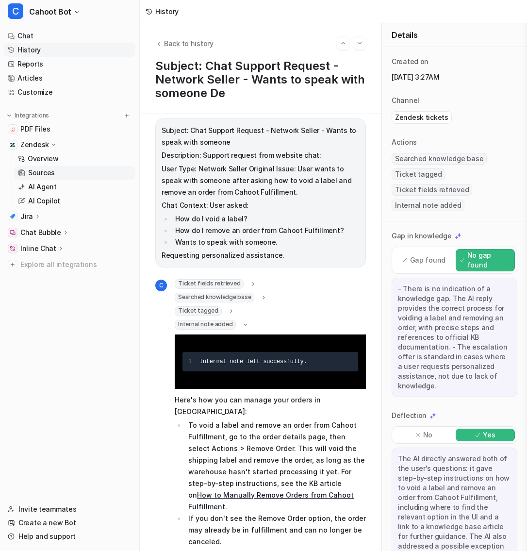
click at [41, 170] on p "Sources" at bounding box center [41, 173] width 27 height 10
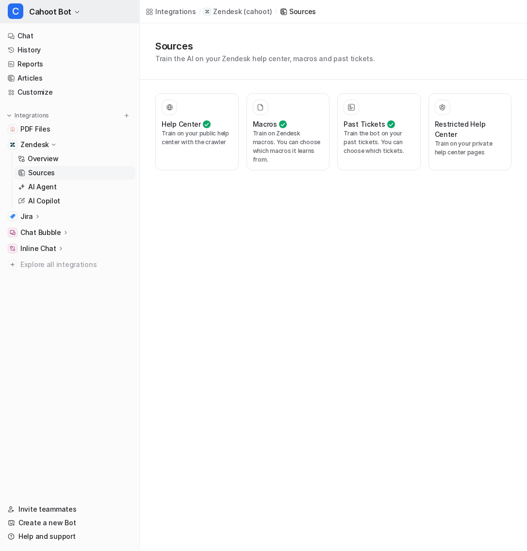
click at [64, 7] on span "Cahoot Bot" at bounding box center [50, 12] width 42 height 14
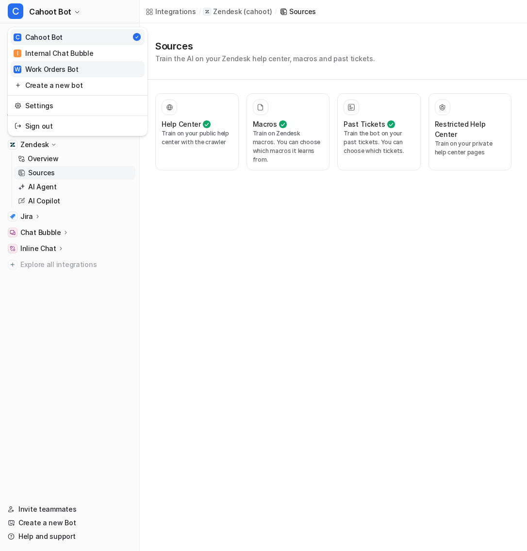
click at [74, 62] on link "W Work Orders Bot" at bounding box center [78, 69] width 134 height 16
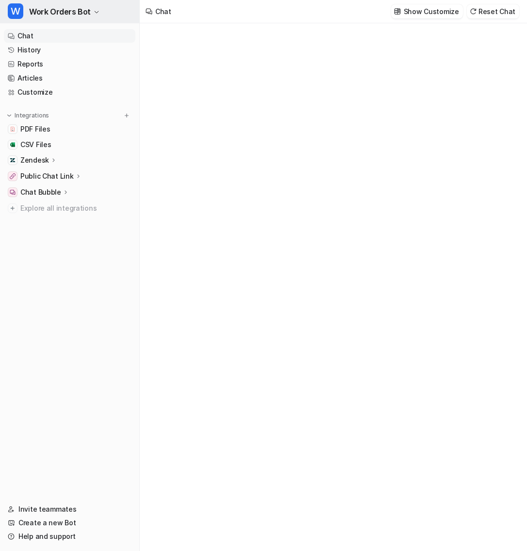
type textarea "**********"
click at [64, 8] on span "Work Orders Bot" at bounding box center [60, 12] width 62 height 14
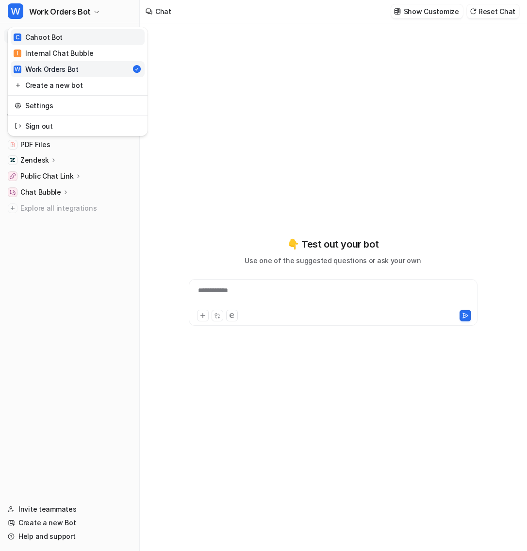
click at [64, 35] on link "C Cahoot Bot" at bounding box center [78, 37] width 134 height 16
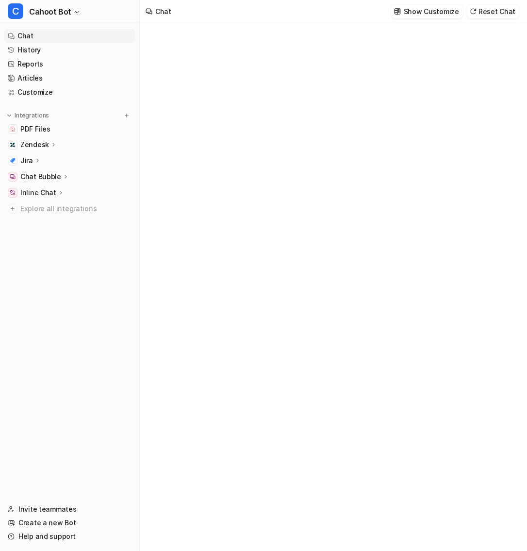
click at [41, 141] on p "Zendesk" at bounding box center [34, 145] width 29 height 10
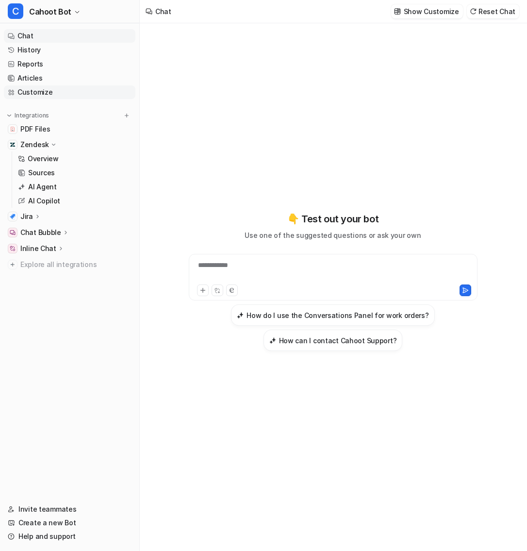
click at [37, 95] on link "Customize" at bounding box center [70, 92] width 132 height 14
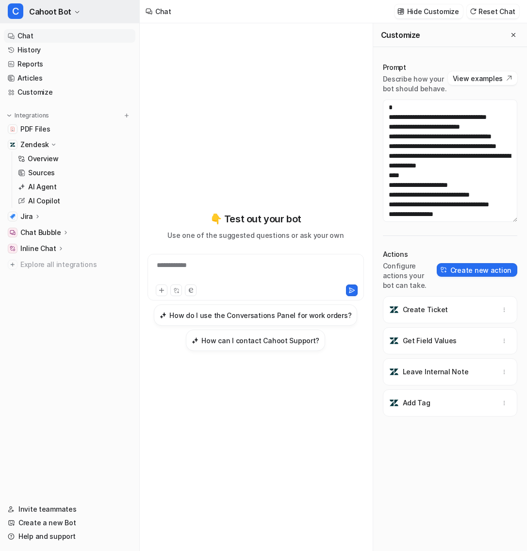
click at [44, 15] on span "Cahoot Bot" at bounding box center [50, 12] width 42 height 14
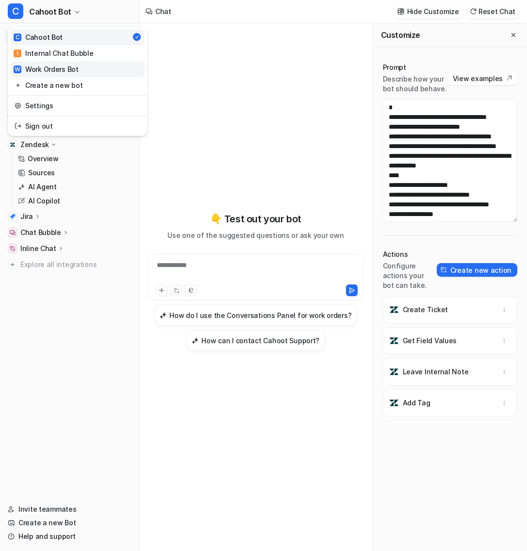
click at [52, 65] on div "W Work Orders Bot" at bounding box center [46, 69] width 65 height 10
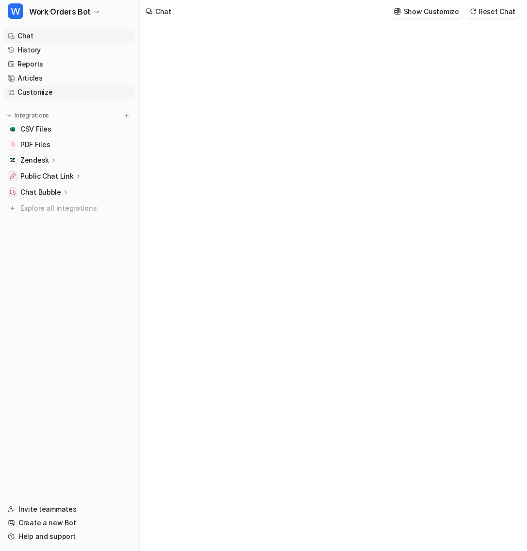
click at [50, 93] on link "Customize" at bounding box center [70, 92] width 132 height 14
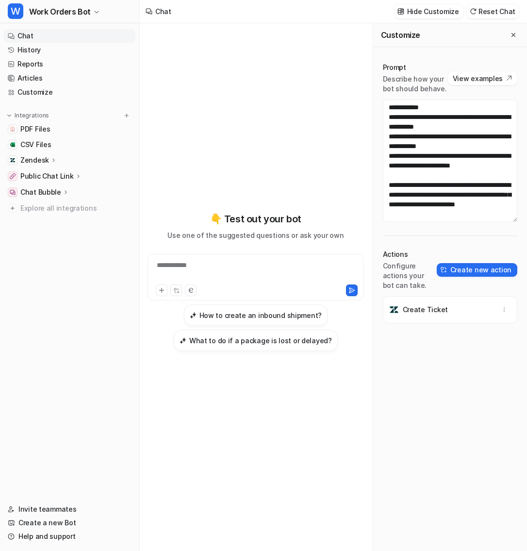
scroll to position [1485, 0]
click at [35, 210] on span "Explore all integrations" at bounding box center [75, 208] width 111 height 16
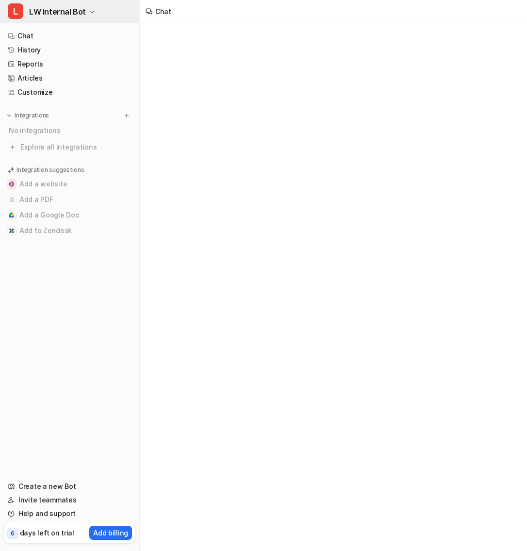
click at [32, 11] on span "LW Internal Bot" at bounding box center [57, 12] width 57 height 14
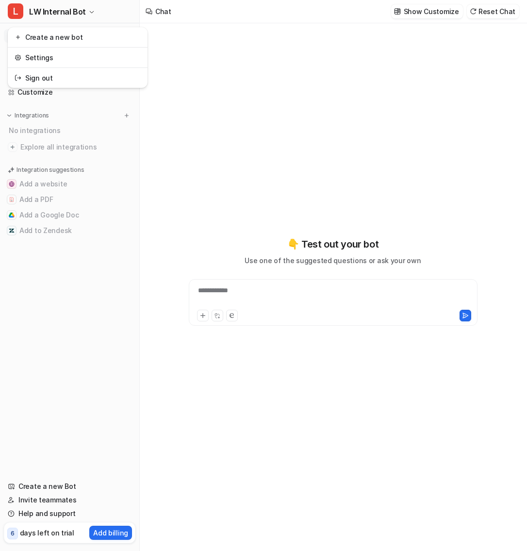
type textarea "**********"
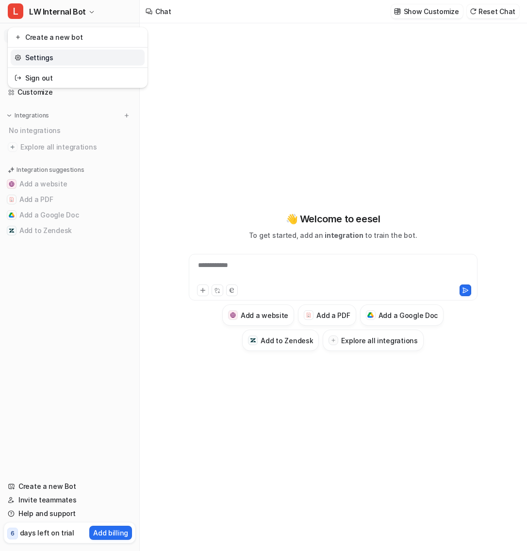
click at [71, 61] on link "Settings" at bounding box center [78, 57] width 134 height 16
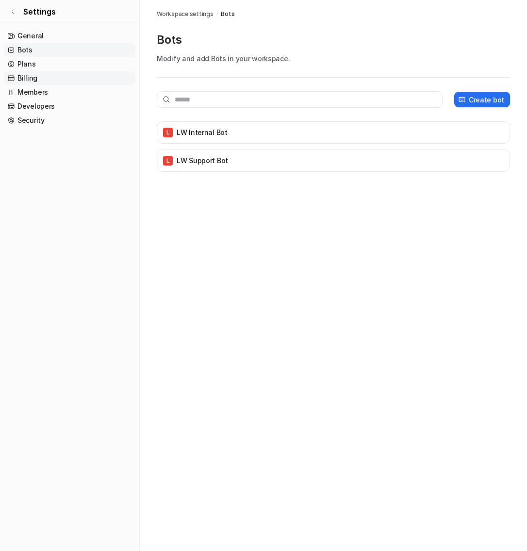
click at [53, 81] on link "Billing" at bounding box center [70, 78] width 132 height 14
